Goal: Check status: Check status

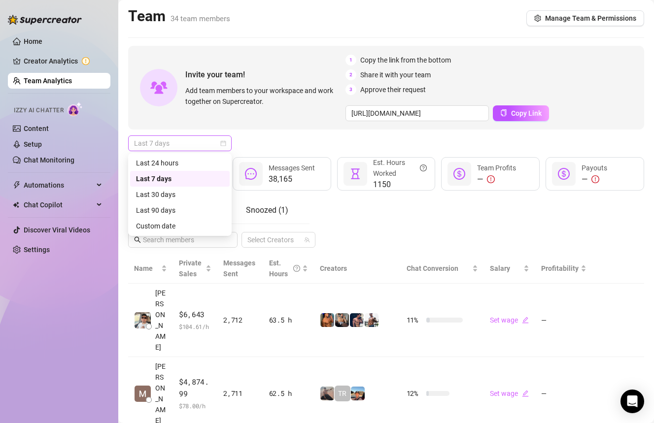
click at [186, 139] on span "Last 7 days" at bounding box center [180, 143] width 92 height 15
click at [175, 226] on div "Custom date" at bounding box center [180, 226] width 88 height 11
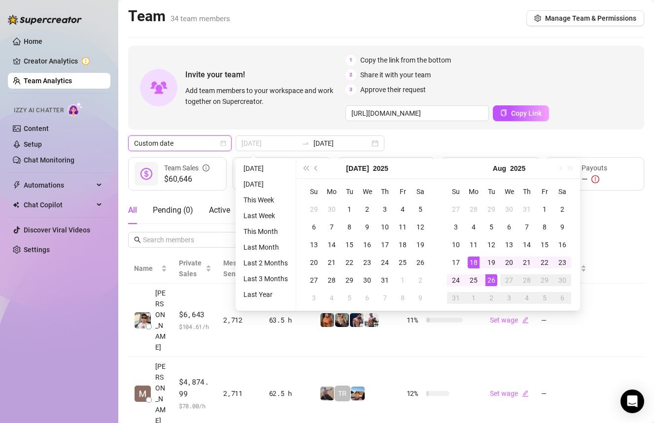
type input "[DATE]"
click at [491, 282] on div "26" at bounding box center [492, 281] width 12 height 12
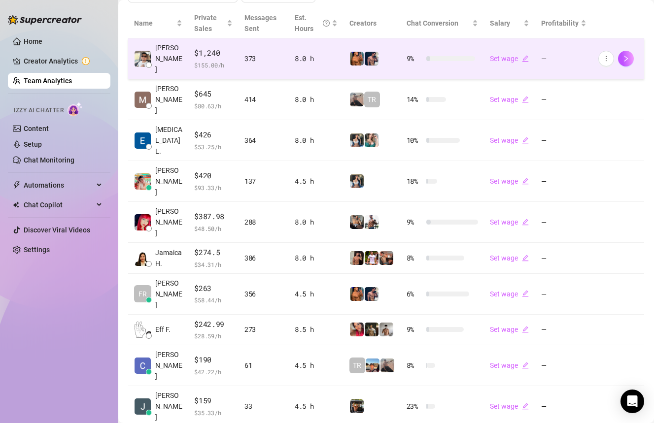
scroll to position [226, 0]
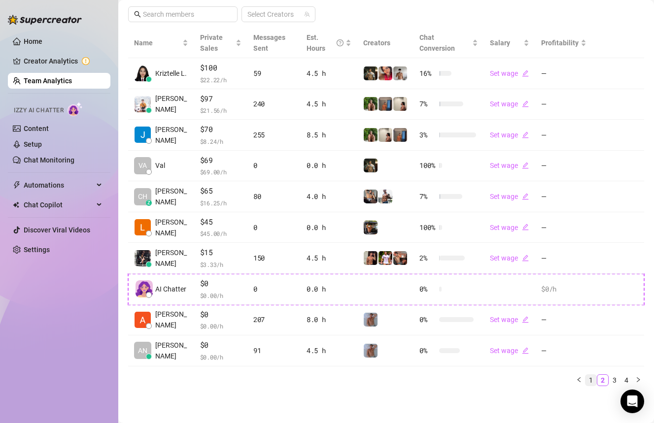
click at [592, 380] on link "1" at bounding box center [591, 380] width 11 height 11
